Goal: Contribute content

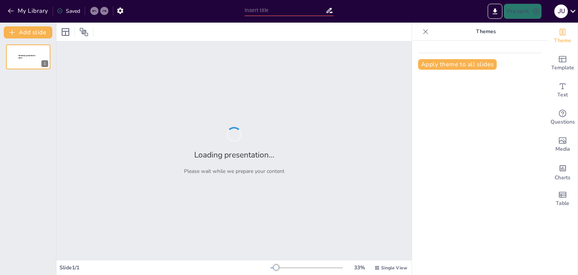
type input "Relación entre Hábitos de Higiene Bucal y la Integridad de los Dientes Primario…"
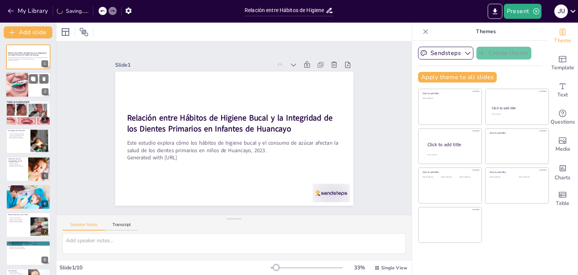
click at [32, 88] on div at bounding box center [28, 85] width 45 height 26
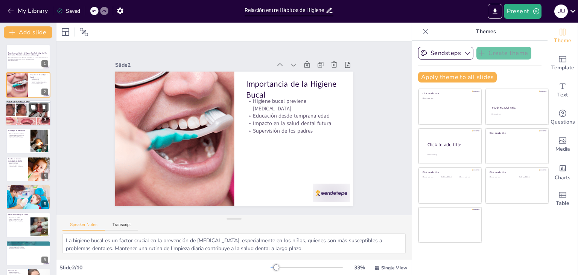
click at [19, 119] on div at bounding box center [27, 113] width 55 height 26
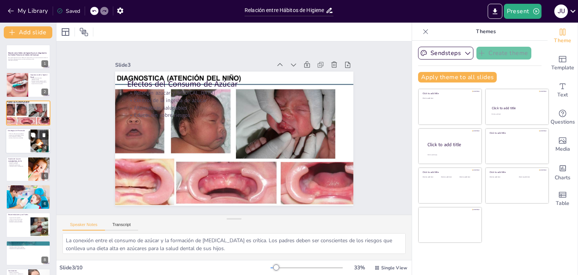
click at [25, 143] on div at bounding box center [28, 141] width 45 height 26
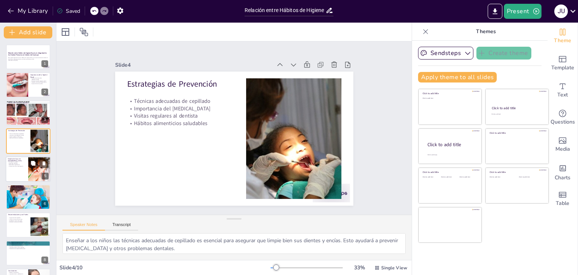
click at [26, 165] on p "Importancia de la investigación" at bounding box center [17, 166] width 18 height 2
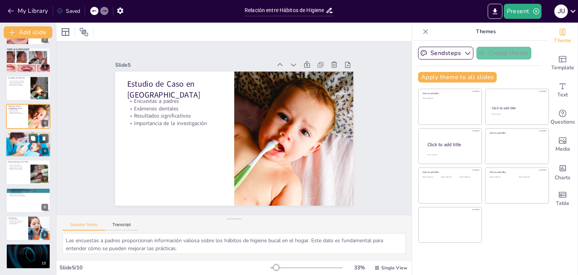
click at [24, 156] on div at bounding box center [28, 144] width 45 height 32
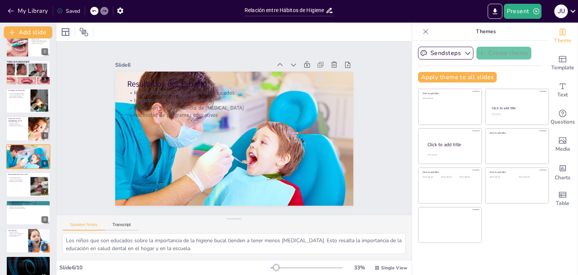
click at [23, 171] on div "Relación entre Hábitos de Higiene Bucal y la Integridad de los Dientes Primario…" at bounding box center [28, 142] width 56 height 277
click at [25, 191] on div at bounding box center [28, 185] width 45 height 26
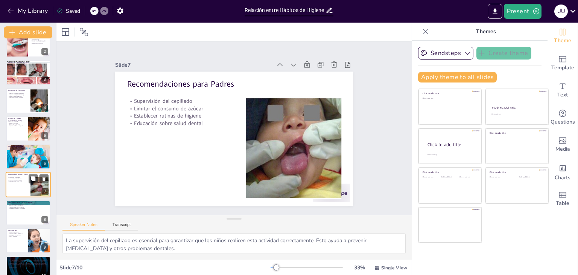
scroll to position [53, 0]
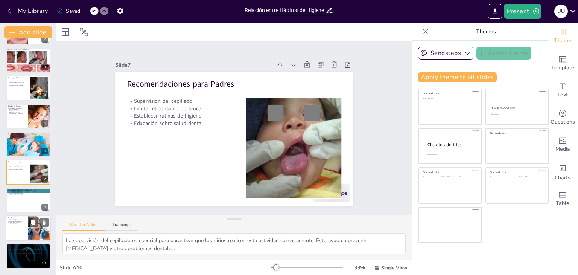
click at [27, 238] on div at bounding box center [28, 228] width 45 height 26
type textarea "La relación entre los hábitos de higiene y la salud dental es clara. La promoci…"
